Goal: Answer question/provide support

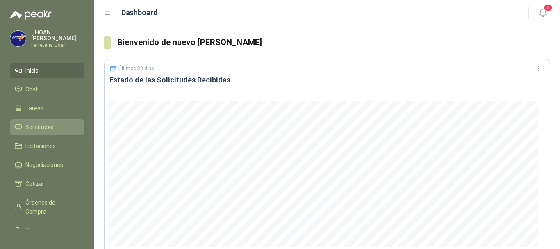
click at [52, 125] on span "Solicitudes" at bounding box center [39, 127] width 28 height 9
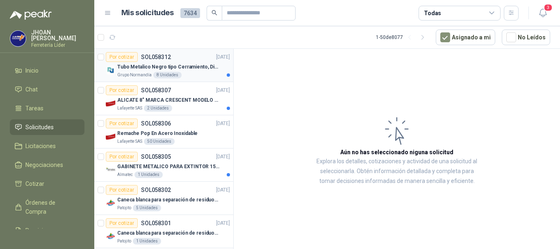
click at [187, 69] on p "Tubo Metalico Negro tipo Cerramiento, Diametro 1-1/2", Espesor 2mm, Longitud 6m" at bounding box center [168, 67] width 102 height 8
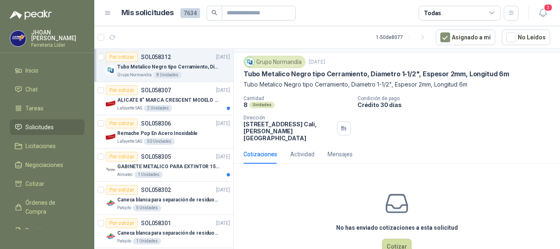
scroll to position [36, 0]
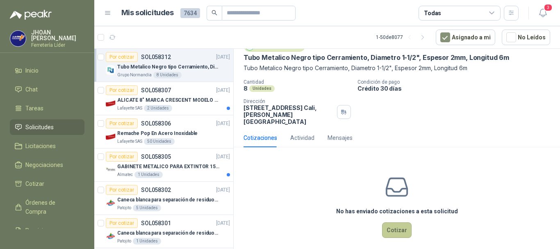
click at [398, 228] on button "Cotizar" at bounding box center [397, 230] width 30 height 16
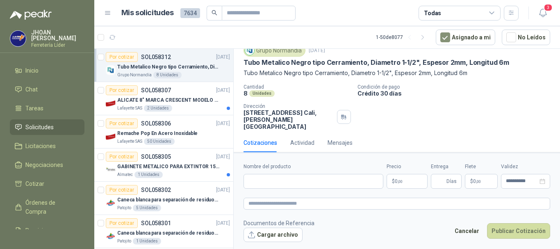
scroll to position [30, 0]
click at [275, 180] on input "Nombre del producto" at bounding box center [314, 181] width 140 height 15
click at [281, 181] on input "Nombre del producto" at bounding box center [314, 181] width 140 height 15
paste input "**********"
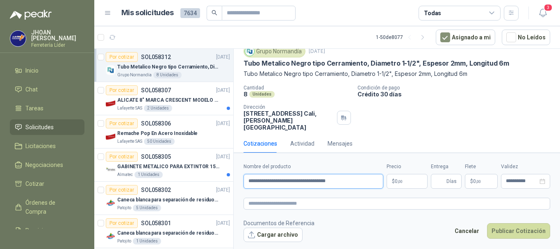
type input "**********"
click at [407, 183] on p "$ 0 ,00" at bounding box center [407, 181] width 41 height 15
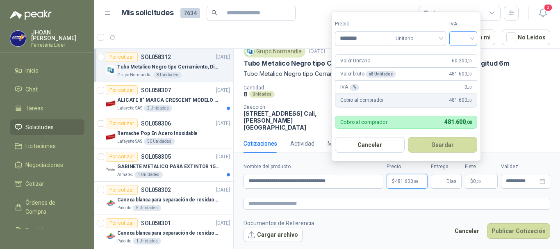
type input "********"
click at [463, 35] on input "search" at bounding box center [463, 38] width 18 height 12
click at [463, 55] on div "19%" at bounding box center [465, 55] width 15 height 9
click at [452, 139] on button "Guardar" at bounding box center [444, 145] width 71 height 16
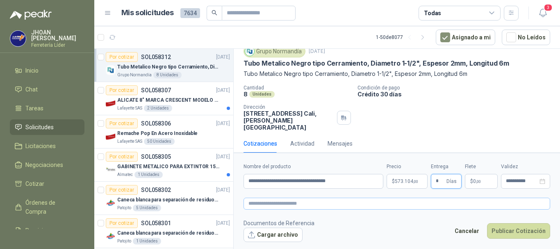
type input "*"
click at [291, 207] on textarea at bounding box center [397, 204] width 307 height 12
click at [534, 235] on button "Publicar Cotización" at bounding box center [518, 231] width 63 height 16
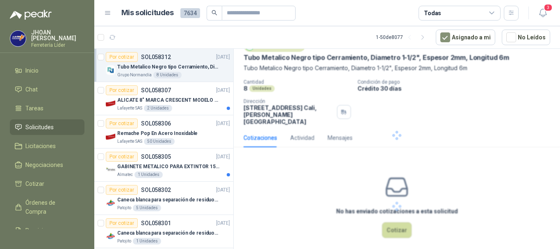
scroll to position [0, 0]
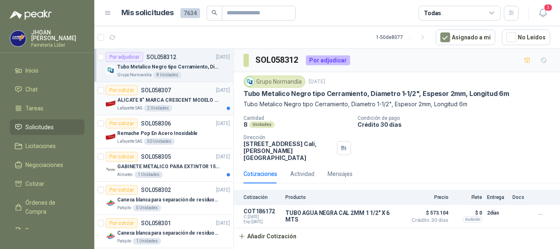
click at [187, 107] on div "Lafayette SAS 2 Unidades" at bounding box center [173, 108] width 113 height 7
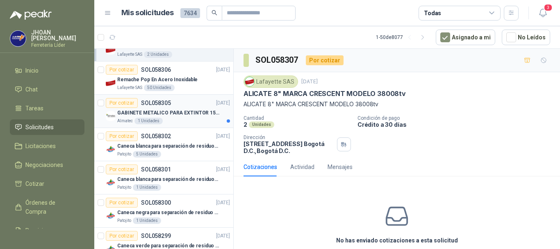
scroll to position [55, 0]
click at [197, 114] on p "GABINETE METALICO PARA EXTINTOR 15 LB" at bounding box center [168, 112] width 102 height 8
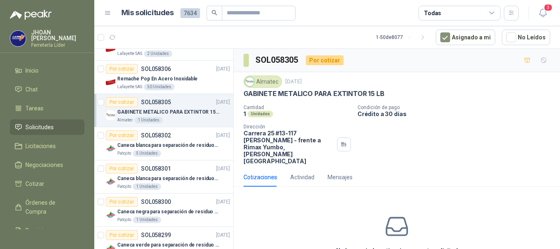
scroll to position [82, 0]
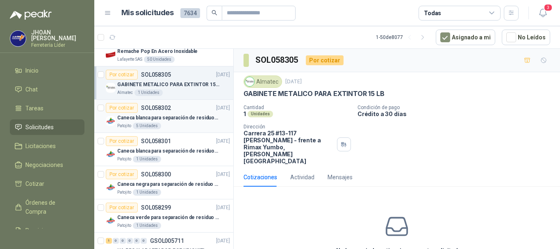
click at [183, 120] on p "Caneca blanca para separación de residuos 121 LT" at bounding box center [168, 118] width 102 height 8
